Goal: Complete application form

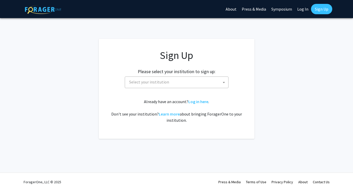
click at [187, 81] on span "Select your institution" at bounding box center [177, 82] width 101 height 11
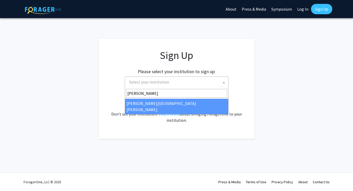
type input "[PERSON_NAME]"
select select "1"
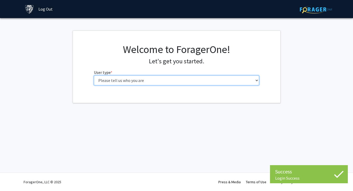
select select "2: masters"
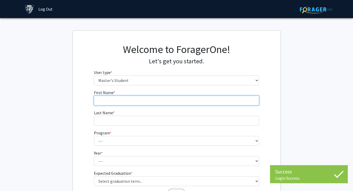
click at [239, 98] on input "First Name * required" at bounding box center [176, 101] width 165 height 10
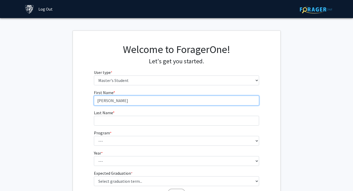
type input "[PERSON_NAME]"
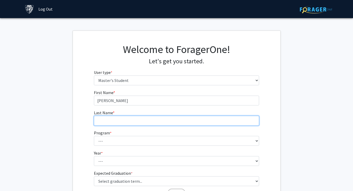
click at [219, 119] on input "Last Name * required" at bounding box center [176, 121] width 165 height 10
type input "[PERSON_NAME]"
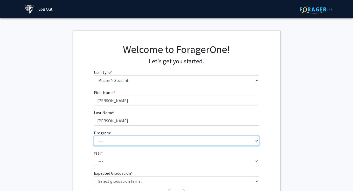
select select "60: 48"
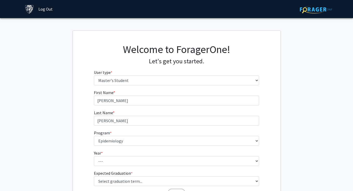
click at [78, 146] on div "First Name * required [PERSON_NAME] Last Name * required [PERSON_NAME] Program …" at bounding box center [176, 145] width 207 height 110
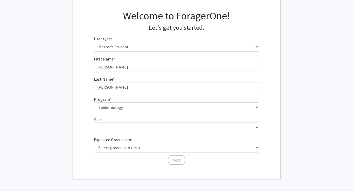
scroll to position [35, 0]
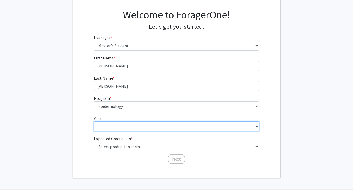
select select "1: first_year"
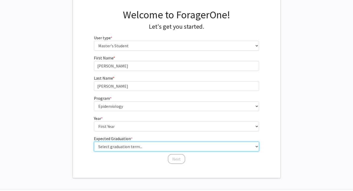
select select "5: spring_2026"
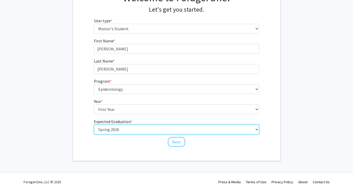
scroll to position [52, 0]
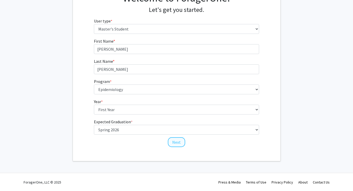
click at [178, 143] on button "Next" at bounding box center [176, 143] width 17 height 10
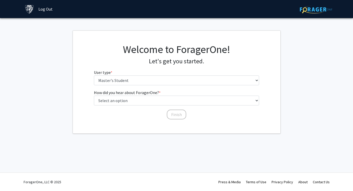
scroll to position [0, 0]
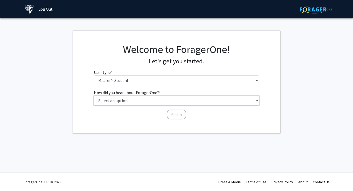
select select "3: university_website"
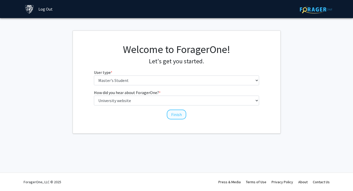
click at [178, 117] on button "Finish" at bounding box center [176, 115] width 19 height 10
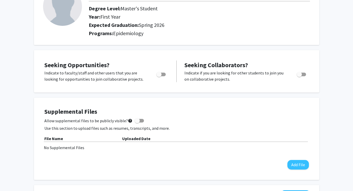
scroll to position [-5, 0]
